Goal: Task Accomplishment & Management: Use online tool/utility

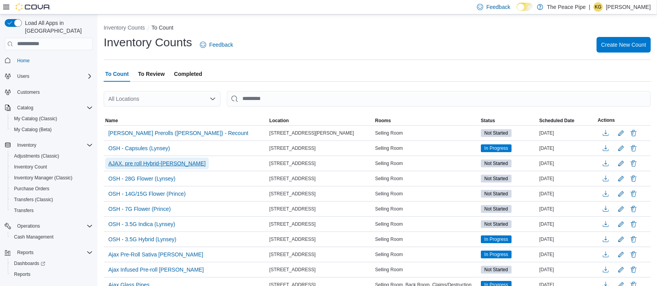
click at [157, 166] on span "AJAX. pre roll Hybrid-[PERSON_NAME]" at bounding box center [156, 164] width 97 height 8
click at [265, 51] on div "Inventory Counts Feedback Create New Count" at bounding box center [377, 45] width 547 height 20
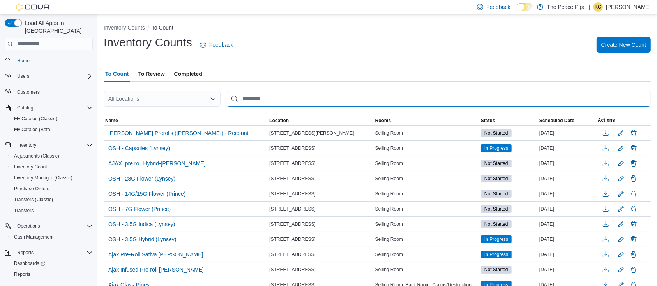
click at [249, 97] on input "This is a search bar. After typing your query, hit enter to filter the results …" at bounding box center [439, 99] width 424 height 16
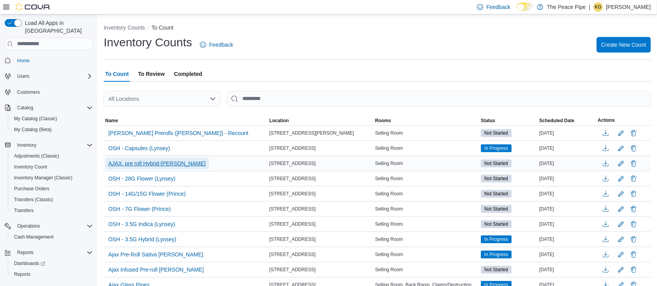
click at [139, 163] on span "AJAX. pre roll Hybrid-[PERSON_NAME]" at bounding box center [156, 164] width 97 height 8
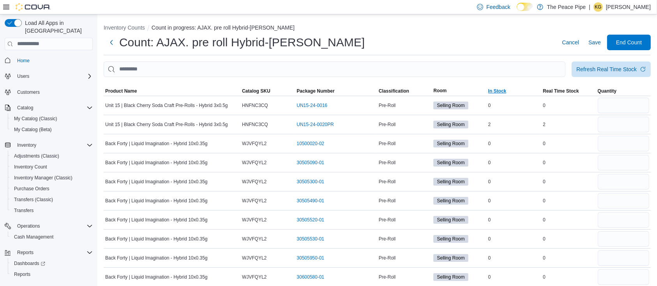
click at [506, 92] on span "In Stock" at bounding box center [497, 91] width 18 height 6
click at [617, 102] on input "number" at bounding box center [623, 106] width 51 height 16
type input "*"
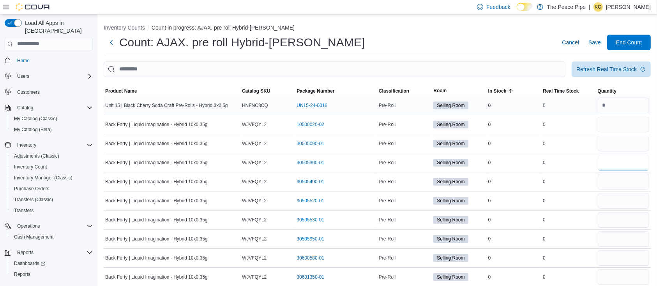
type input "*"
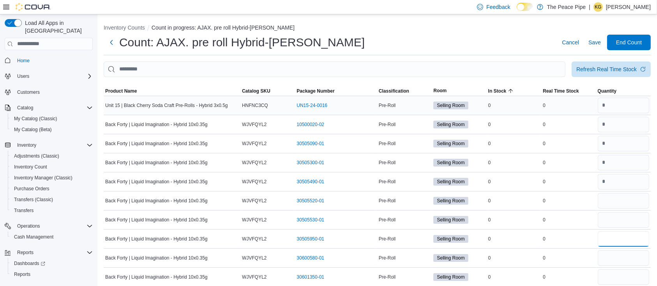
type input "*"
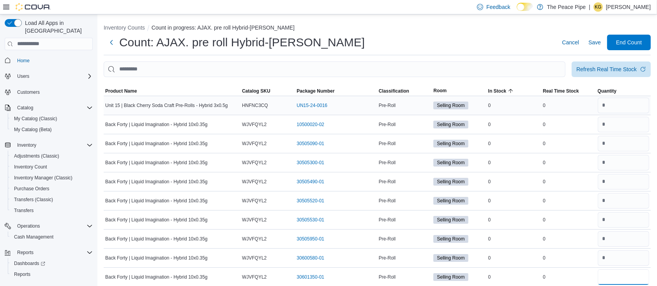
type input "*"
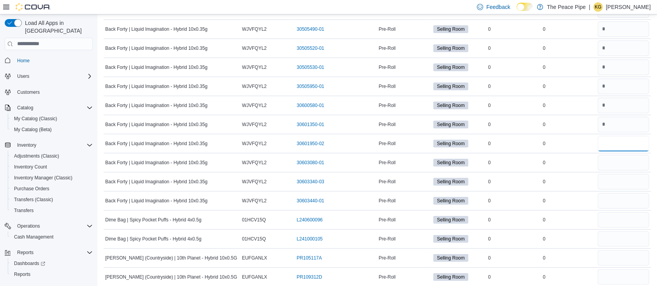
type input "*"
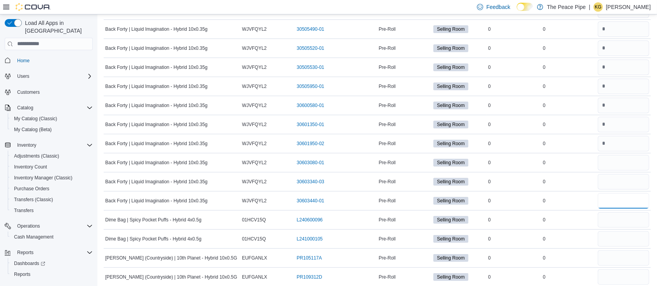
type input "*"
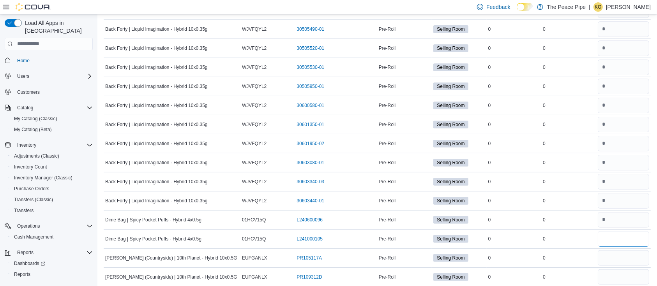
type input "*"
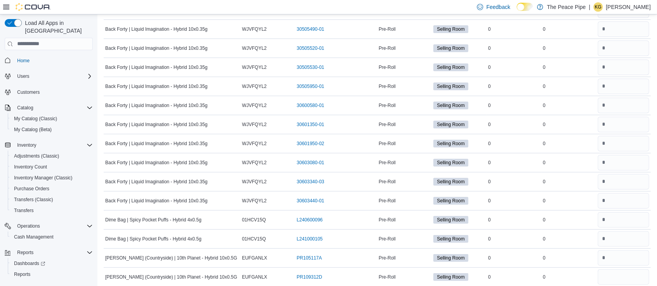
type input "*"
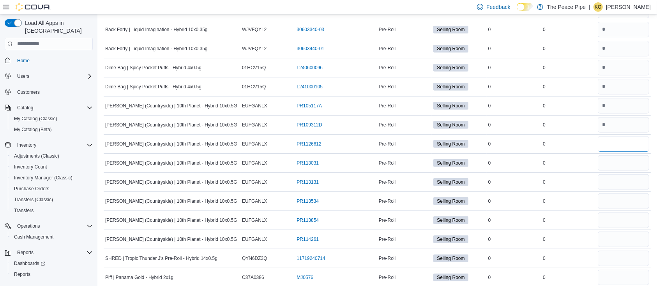
type input "*"
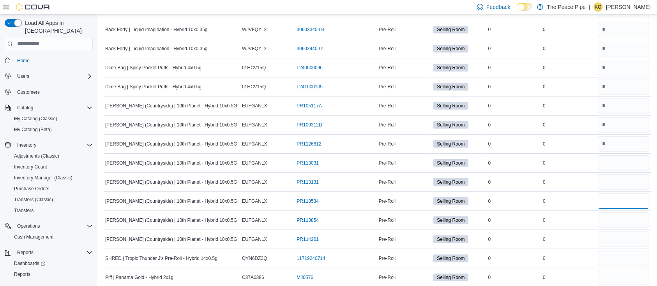
type input "*"
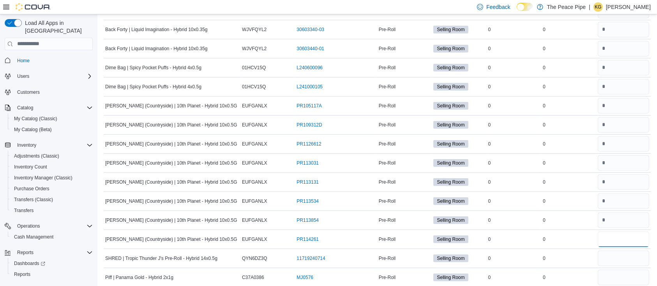
type input "*"
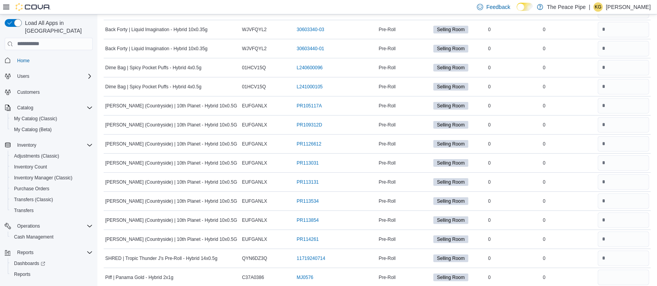
type input "*"
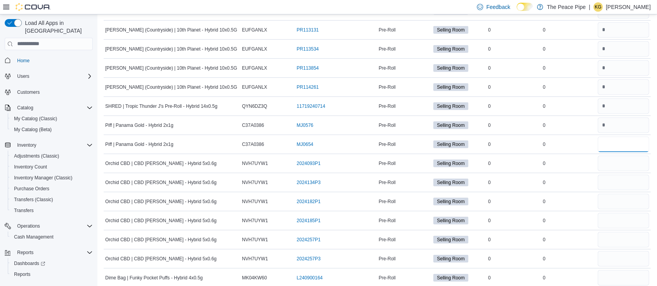
type input "*"
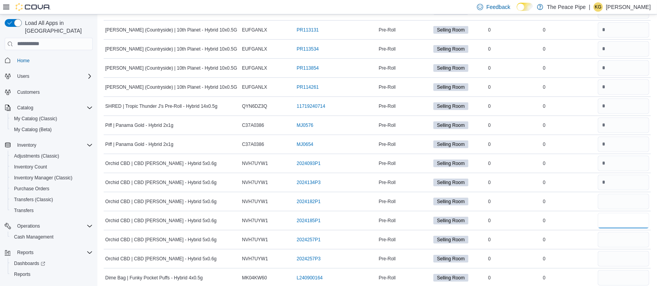
type input "*"
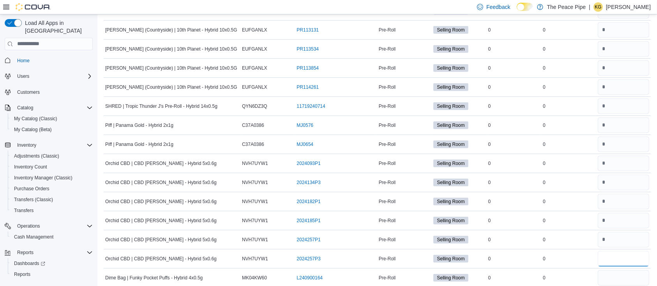
type input "*"
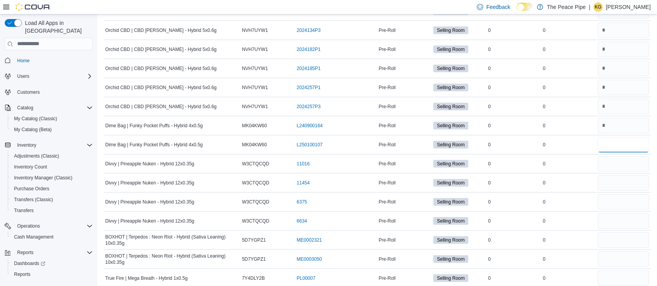
type input "*"
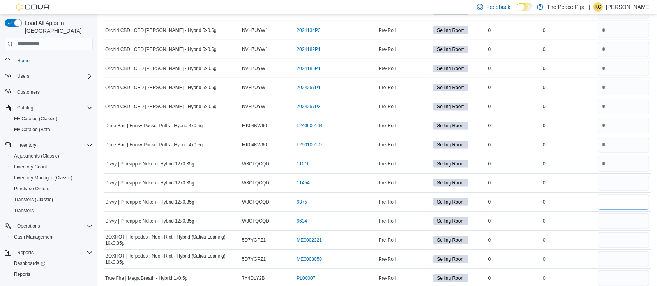
type input "*"
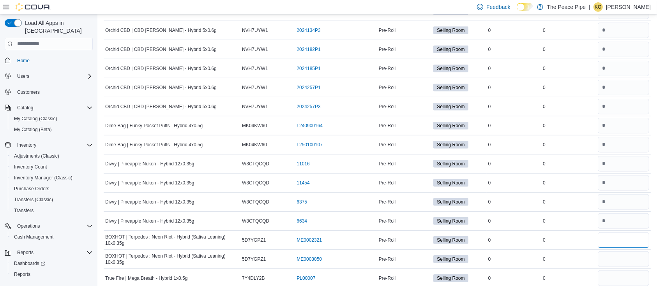
type input "*"
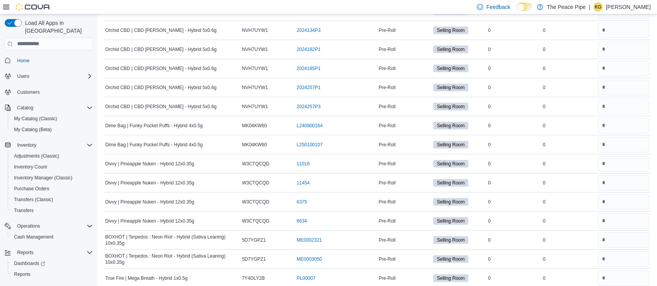
scroll to position [762, 0]
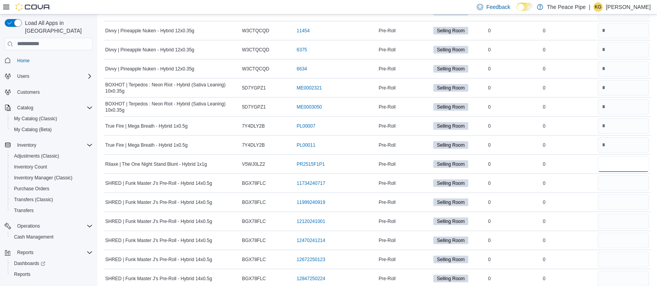
type input "*"
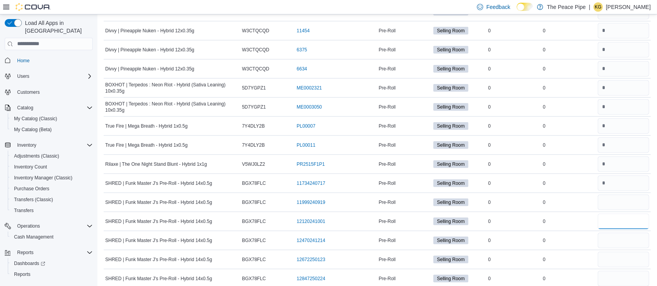
type input "*"
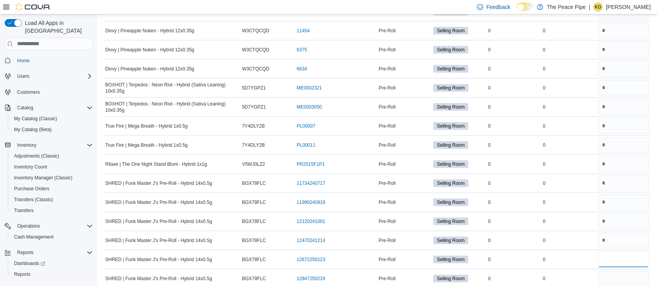
type input "*"
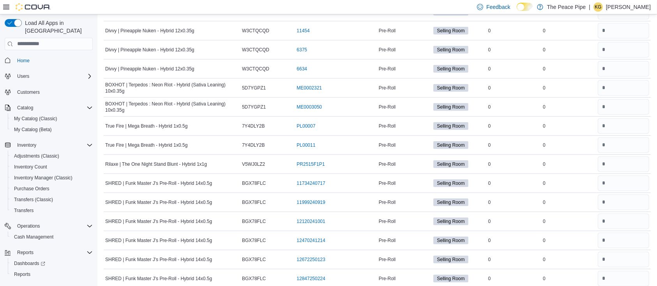
type input "*"
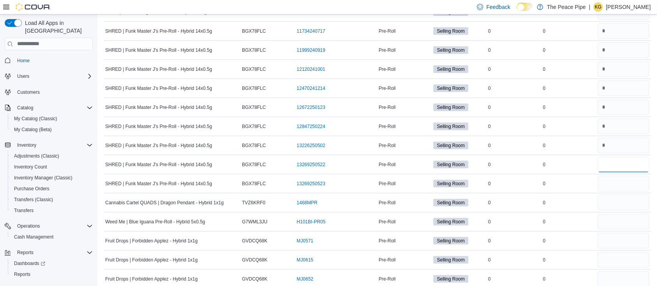
type input "*"
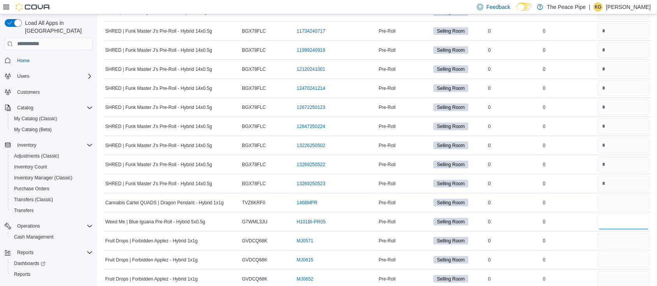
type input "*"
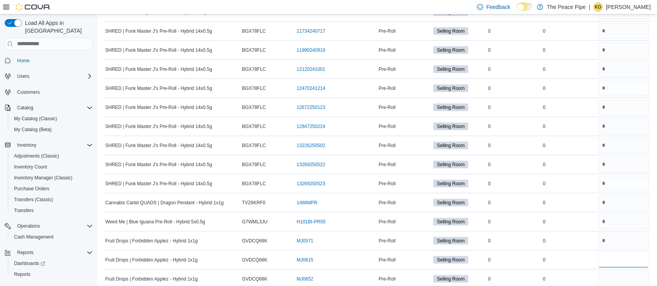
type input "*"
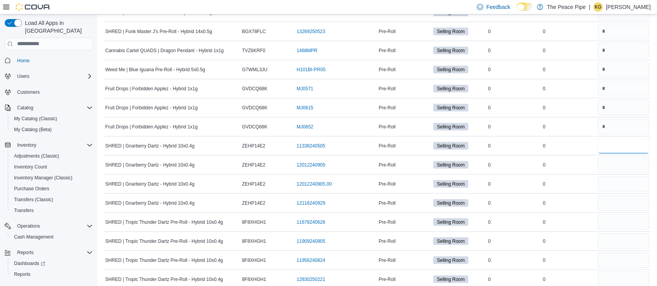
type input "*"
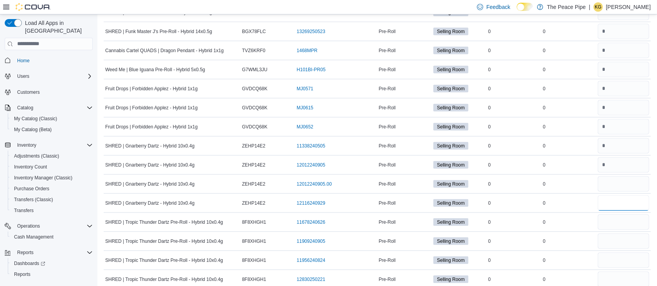
type input "*"
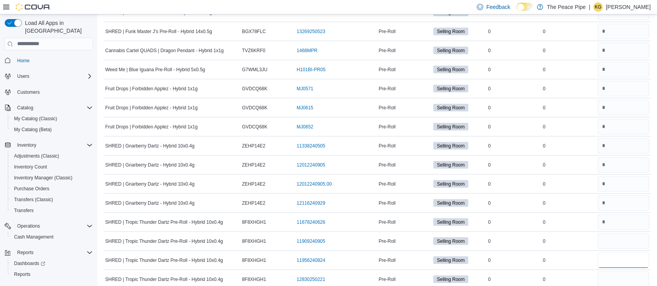
type input "*"
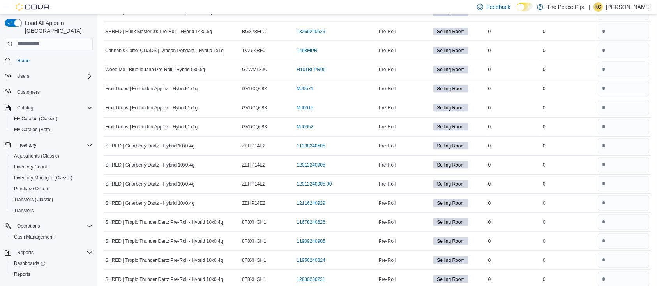
type input "*"
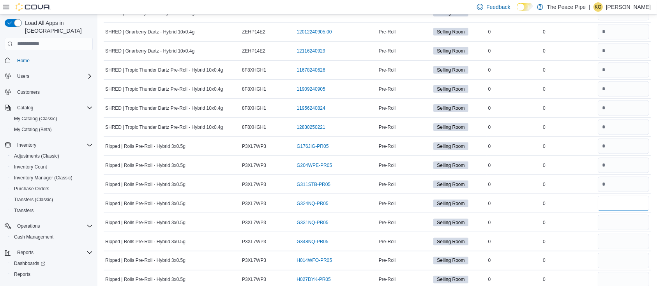
type input "*"
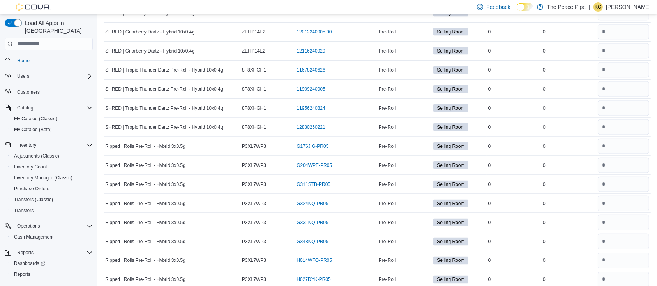
scroll to position [1371, 0]
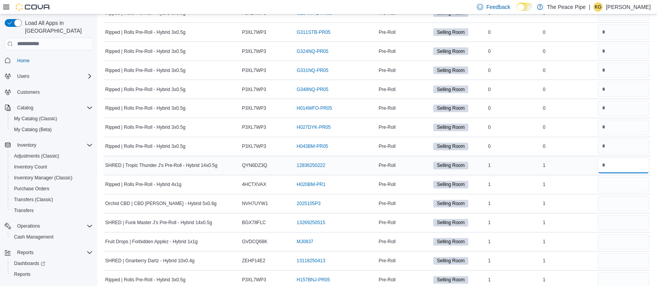
click at [622, 163] on input "number" at bounding box center [623, 166] width 51 height 16
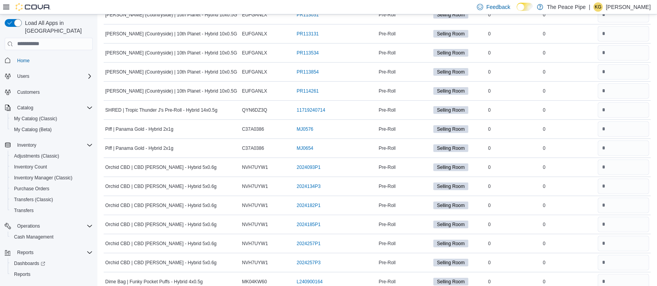
scroll to position [36, 0]
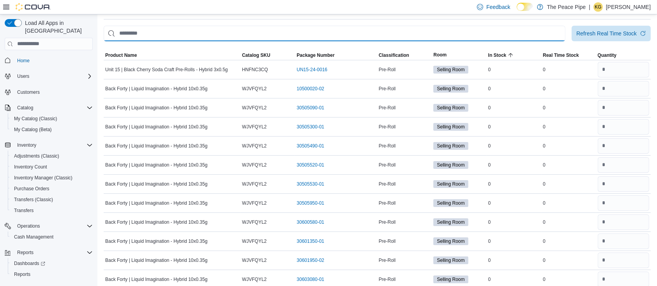
click at [495, 35] on input "This is a search bar. After typing your query, hit enter to filter the results …" at bounding box center [335, 34] width 462 height 16
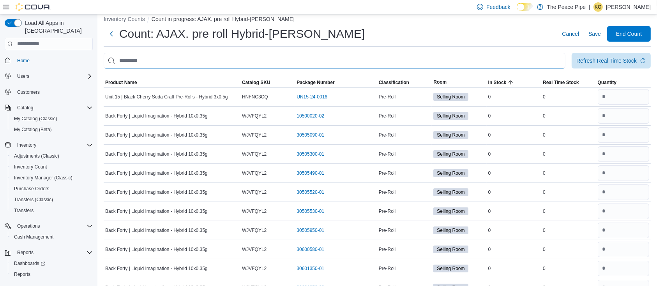
scroll to position [0, 0]
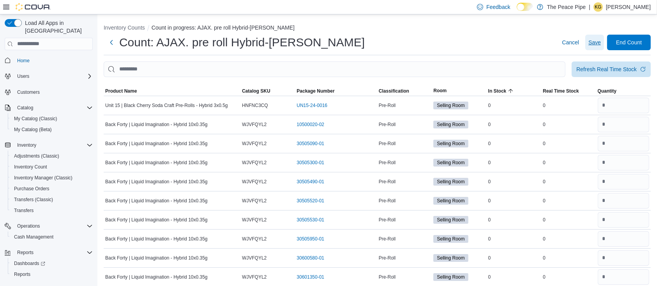
click at [595, 42] on button "Save" at bounding box center [594, 43] width 19 height 16
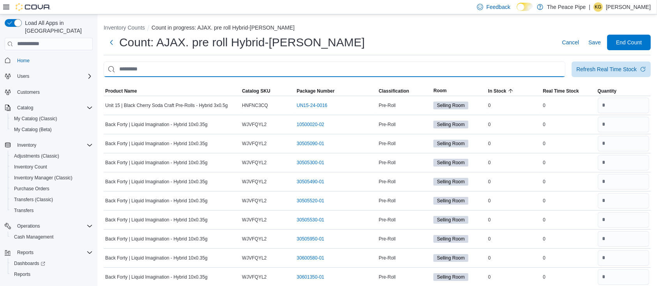
click at [482, 64] on input "This is a search bar. After typing your query, hit enter to filter the results …" at bounding box center [335, 70] width 462 height 16
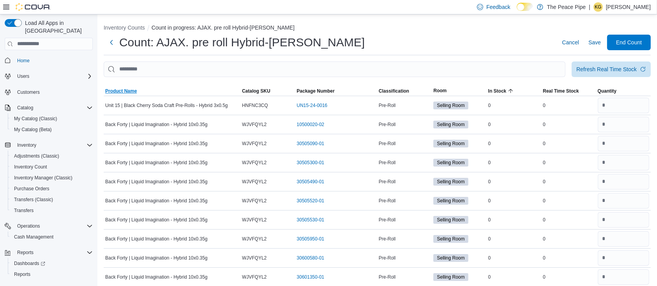
click at [131, 89] on span "Product Name" at bounding box center [121, 91] width 32 height 6
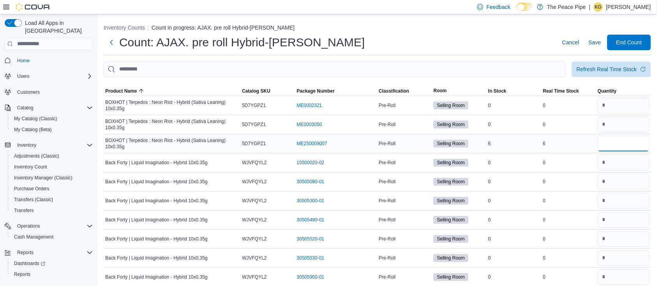
click at [619, 145] on input "number" at bounding box center [623, 144] width 51 height 16
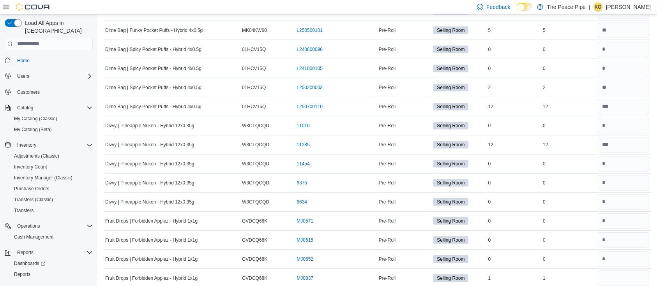
scroll to position [819, 0]
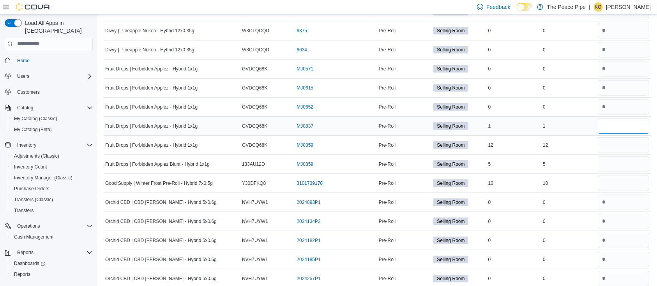
click at [633, 124] on input "number" at bounding box center [623, 126] width 51 height 16
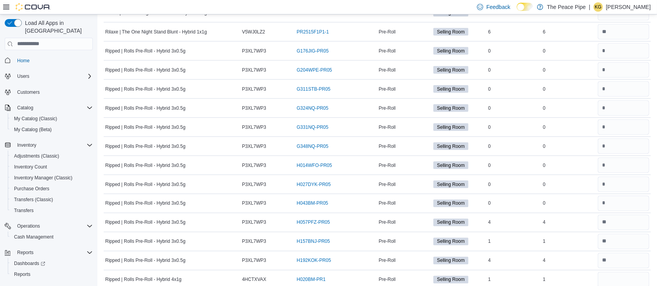
scroll to position [1429, 0]
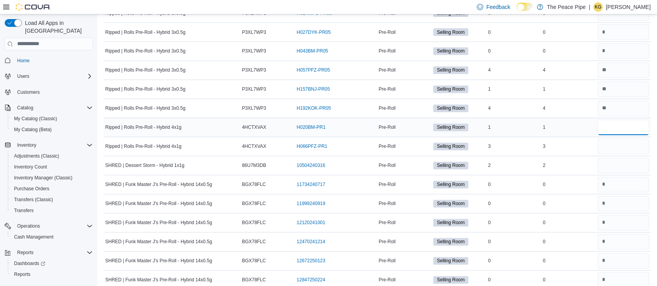
click at [620, 127] on input "number" at bounding box center [623, 128] width 51 height 16
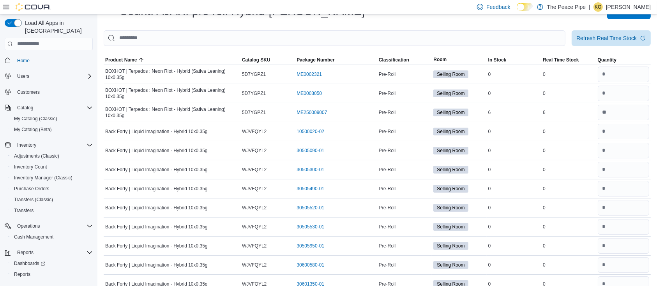
scroll to position [0, 0]
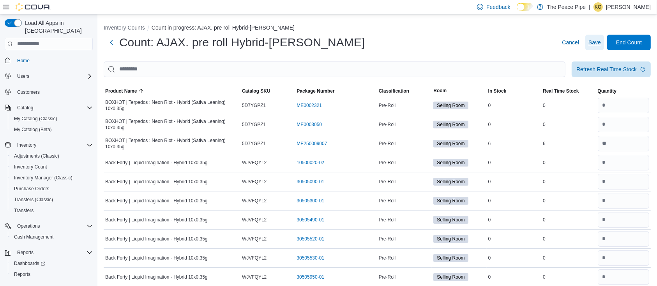
click at [601, 45] on span "Save" at bounding box center [594, 43] width 12 height 8
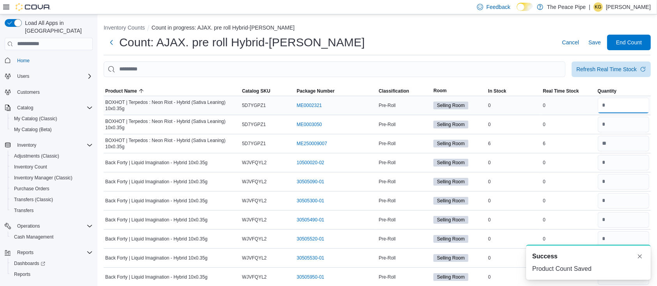
click at [624, 110] on input "number" at bounding box center [623, 106] width 51 height 16
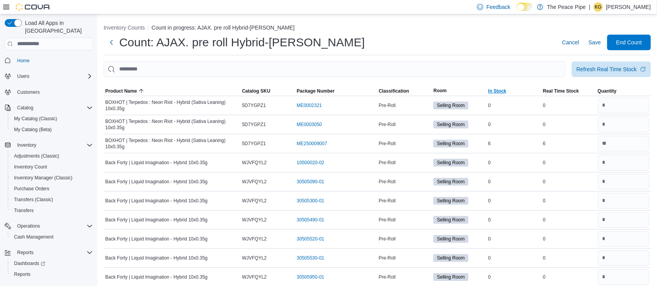
click at [503, 95] on span "In Stock" at bounding box center [514, 90] width 55 height 9
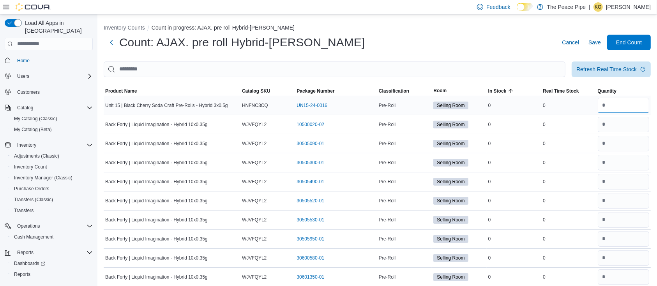
click at [633, 106] on input "number" at bounding box center [623, 106] width 51 height 16
click at [593, 44] on button "Save" at bounding box center [594, 43] width 19 height 16
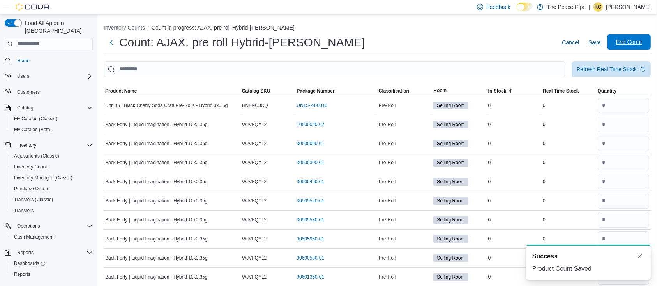
click at [625, 46] on span "End Count" at bounding box center [629, 42] width 34 height 16
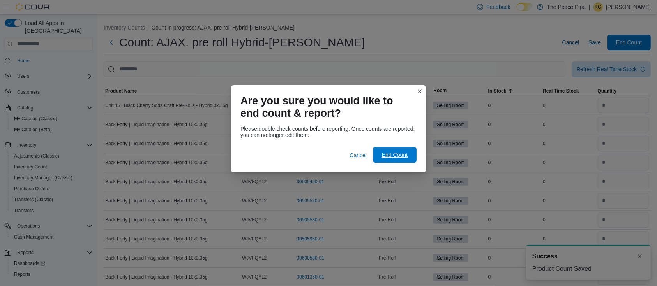
click at [404, 152] on span "End Count" at bounding box center [395, 155] width 26 height 8
